Goal: Find contact information: Find contact information

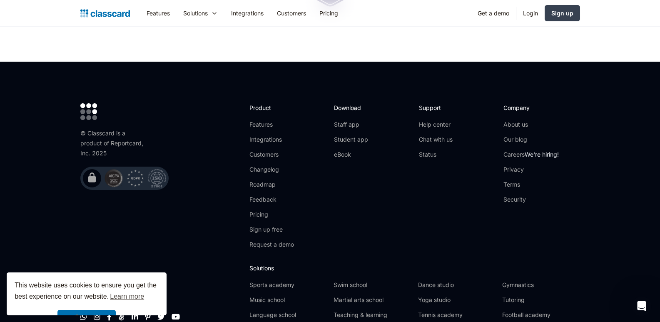
scroll to position [2816, 0]
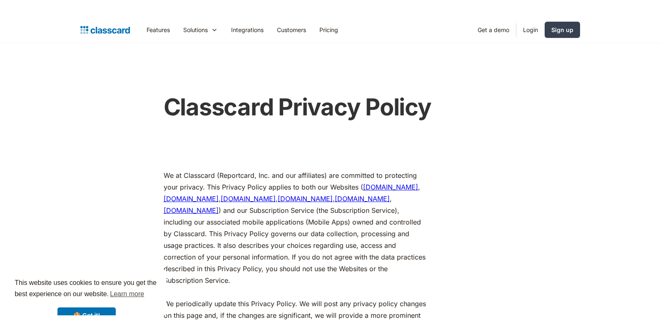
scroll to position [271, 0]
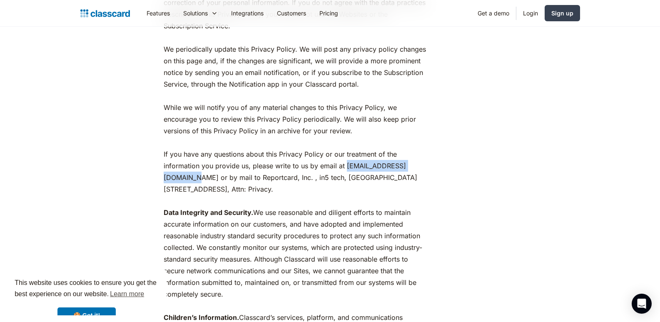
drag, startPoint x: 252, startPoint y: 160, endPoint x: 159, endPoint y: 157, distance: 92.6
copy p "[EMAIL_ADDRESS][DOMAIN_NAME]"
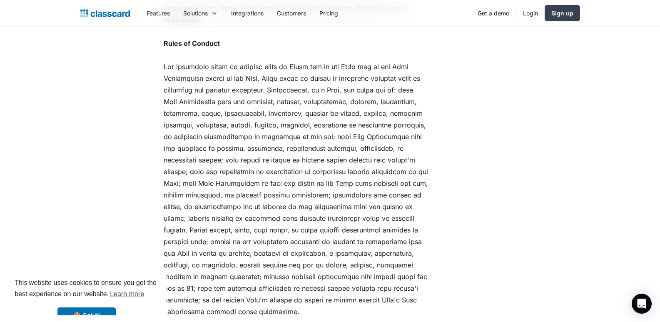
scroll to position [1470, 0]
